Goal: Complete application form: Complete application form

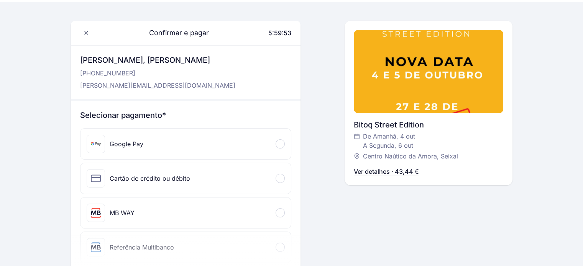
scroll to position [38, 0]
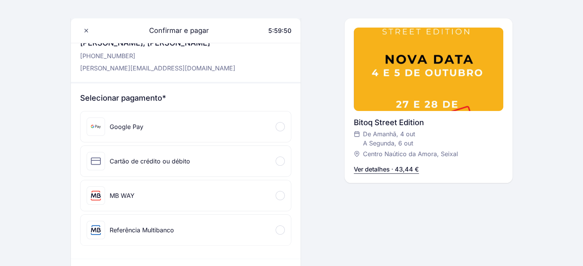
click at [279, 229] on span at bounding box center [279, 230] width 2 height 2
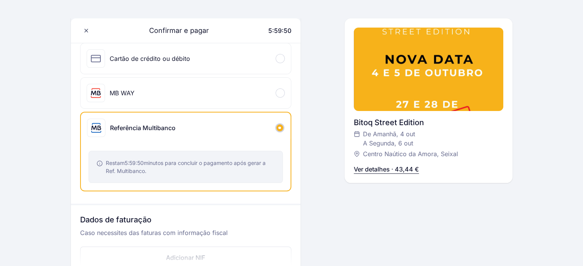
scroll to position [153, 0]
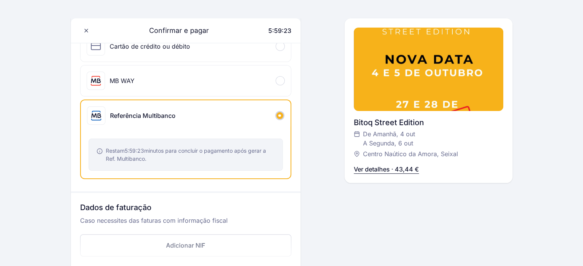
click at [102, 116] on icon at bounding box center [96, 116] width 12 height 12
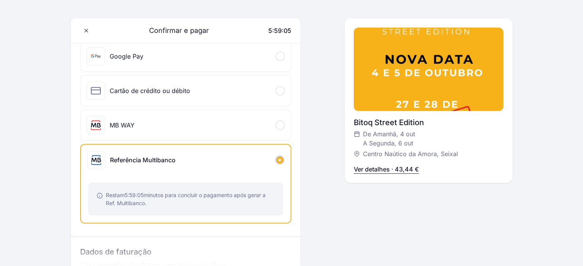
scroll to position [115, 0]
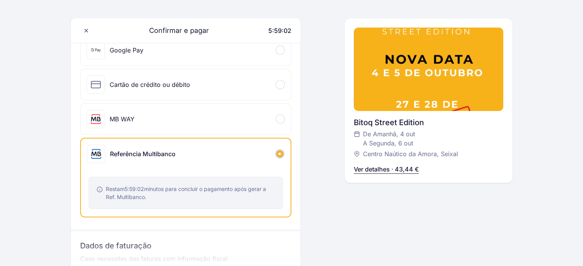
click at [278, 118] on span at bounding box center [279, 119] width 2 height 2
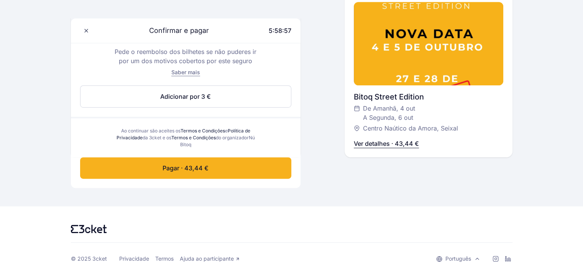
scroll to position [421, 0]
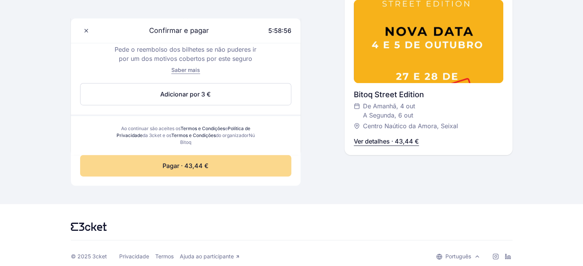
click at [196, 165] on span "Pagar · 43,44 €" at bounding box center [185, 165] width 46 height 9
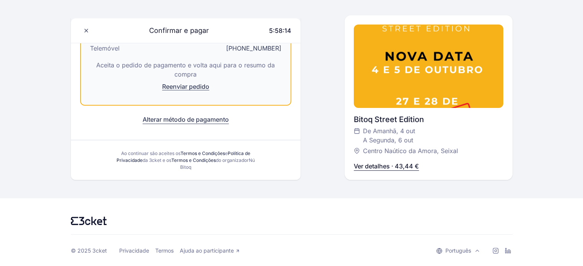
scroll to position [0, 0]
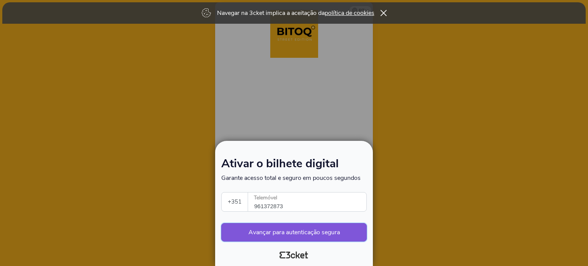
click at [300, 236] on button "Avançar para autenticação segura" at bounding box center [294, 232] width 146 height 18
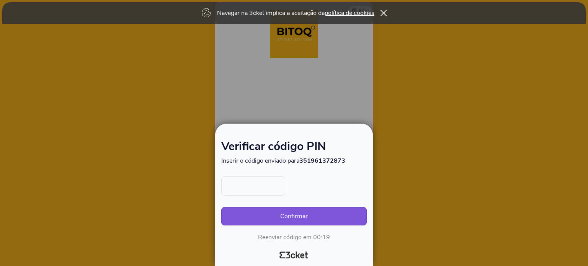
click at [264, 185] on input "text" at bounding box center [253, 186] width 64 height 19
type input "6513"
click at [291, 216] on button "Confirmar" at bounding box center [294, 216] width 146 height 18
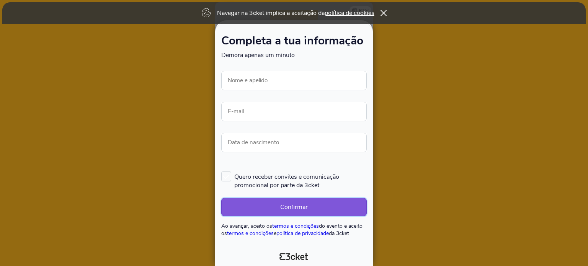
scroll to position [3, 0]
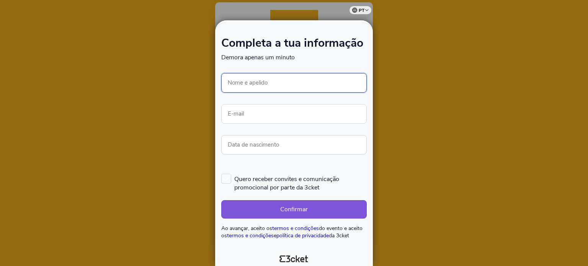
click at [280, 83] on input "Nome e apelido" at bounding box center [294, 83] width 146 height 20
type input "[PERSON_NAME]"
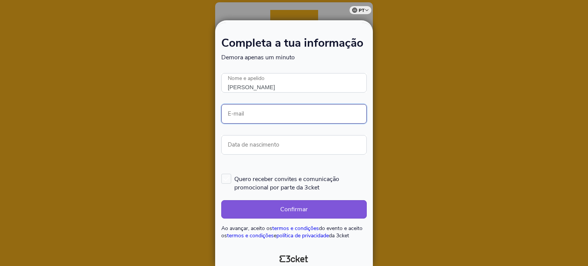
click at [241, 116] on input "E-mail" at bounding box center [294, 114] width 146 height 20
type input "[PERSON_NAME][EMAIL_ADDRESS][DOMAIN_NAME]"
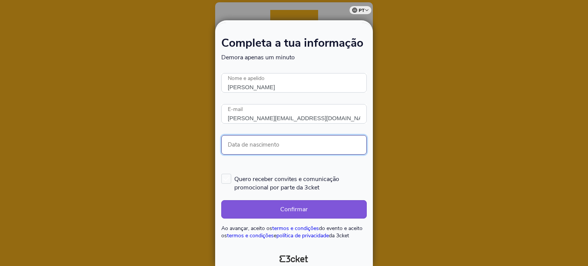
click at [255, 145] on input "Data de nascimento" at bounding box center [294, 145] width 146 height 20
type input "[DATE]"
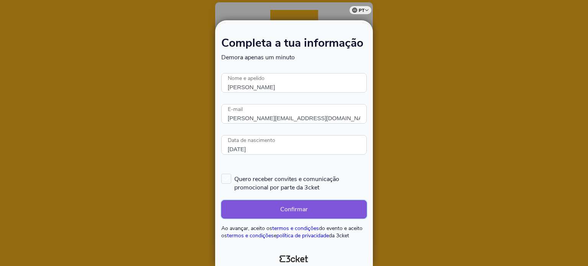
click at [310, 209] on button "Confirmar" at bounding box center [294, 209] width 146 height 18
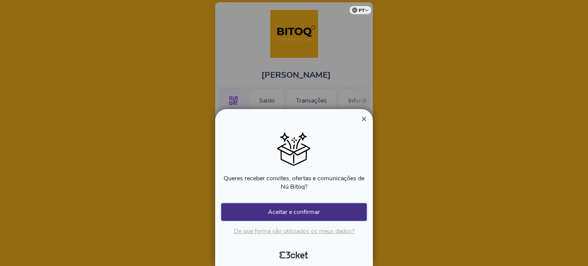
click at [305, 211] on button "Aceitar e confirmar" at bounding box center [294, 212] width 146 height 18
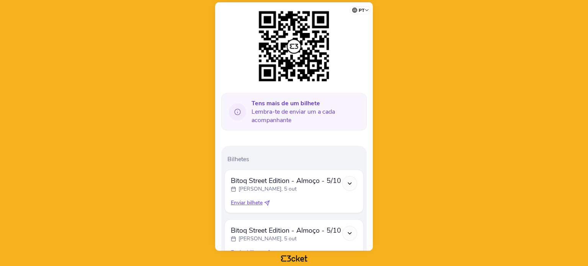
scroll to position [177, 0]
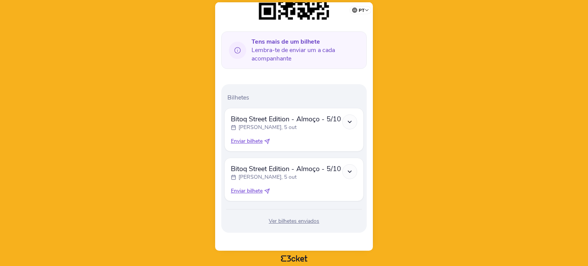
click at [269, 140] on icon at bounding box center [268, 140] width 3 height 3
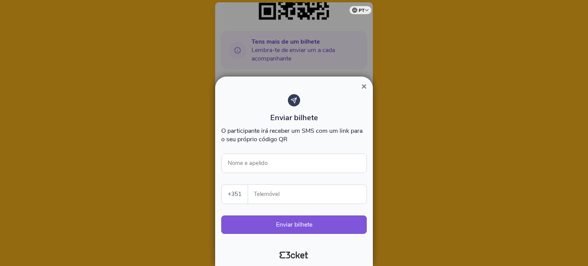
click at [365, 85] on span "×" at bounding box center [364, 86] width 5 height 10
